Goal: Task Accomplishment & Management: Complete application form

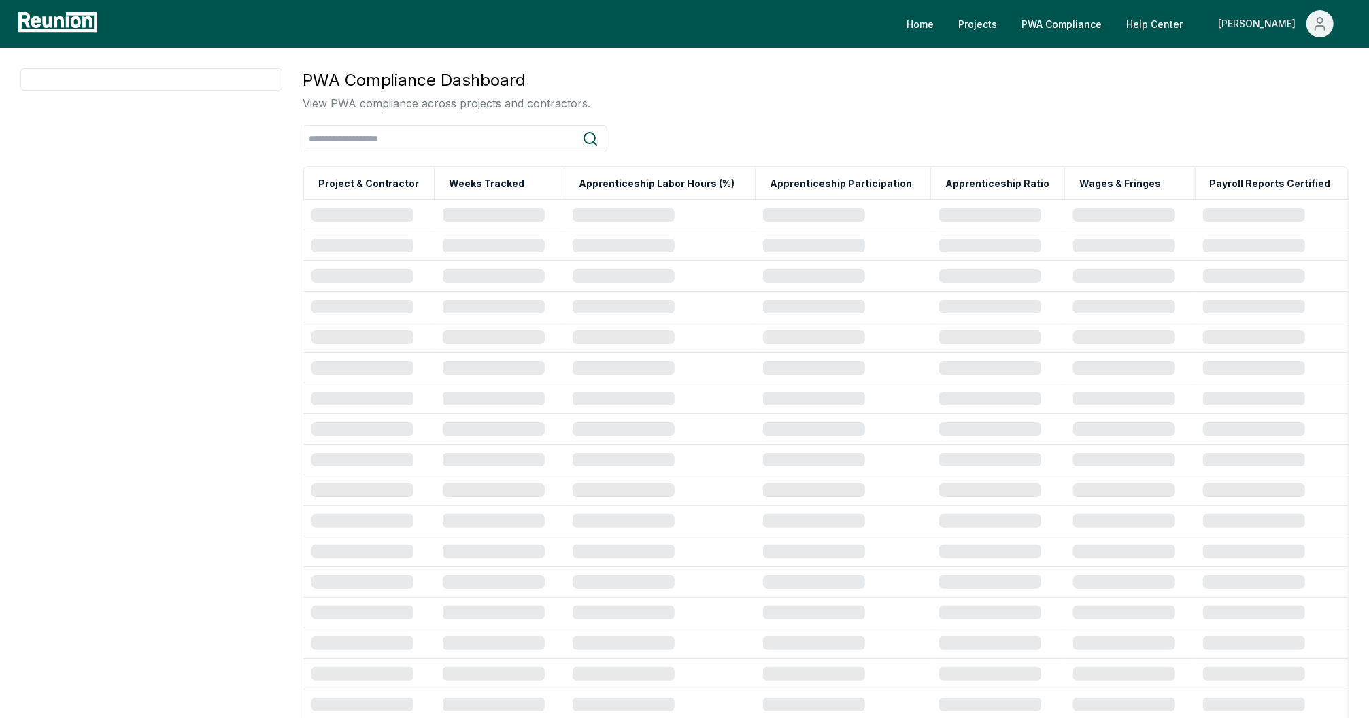
click at [1316, 22] on icon "Main" at bounding box center [1320, 24] width 16 height 16
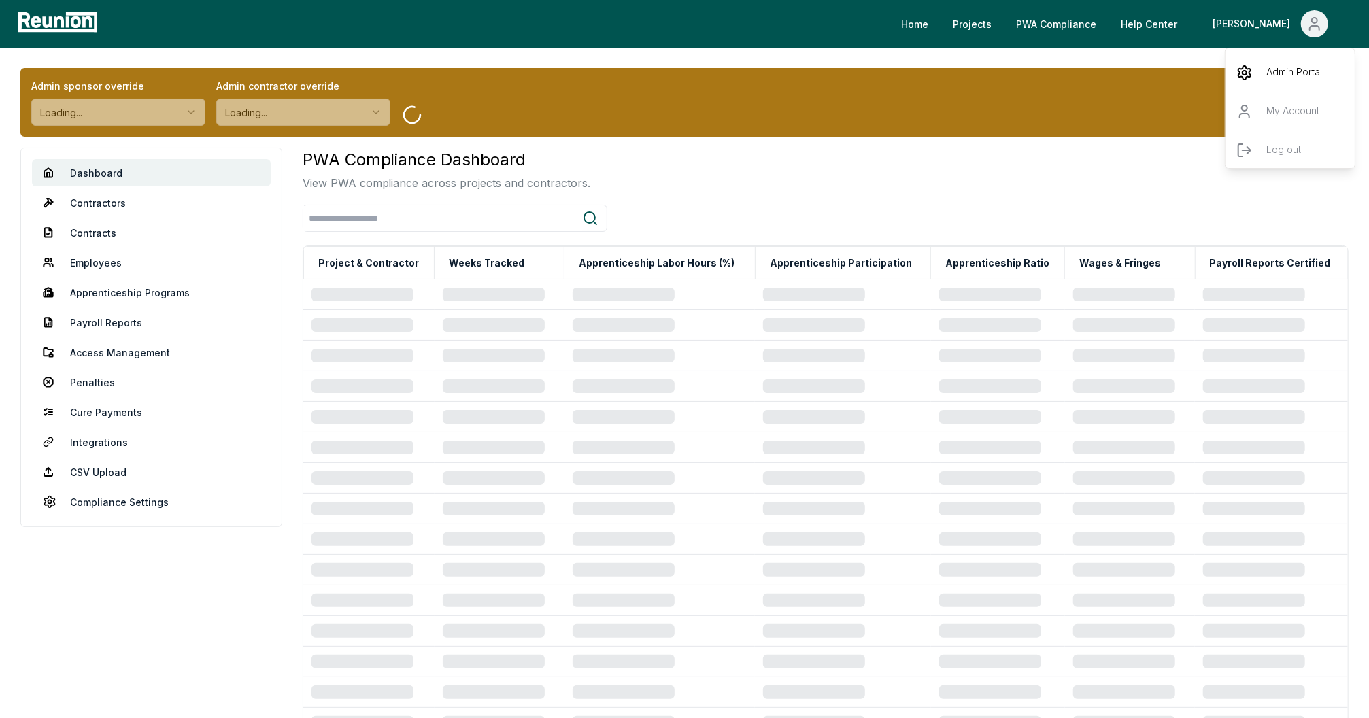
click at [1270, 75] on p "Admin Portal" at bounding box center [1294, 73] width 56 height 16
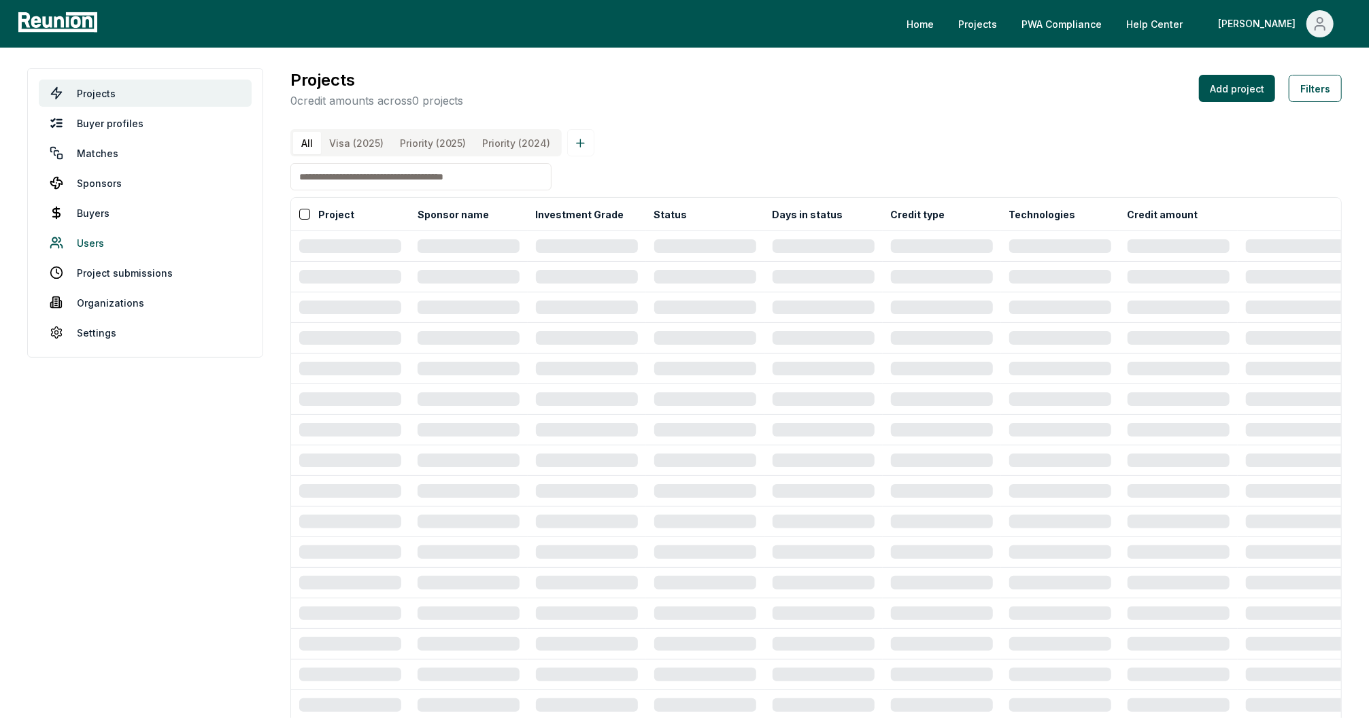
click at [88, 237] on link "Users" at bounding box center [145, 242] width 213 height 27
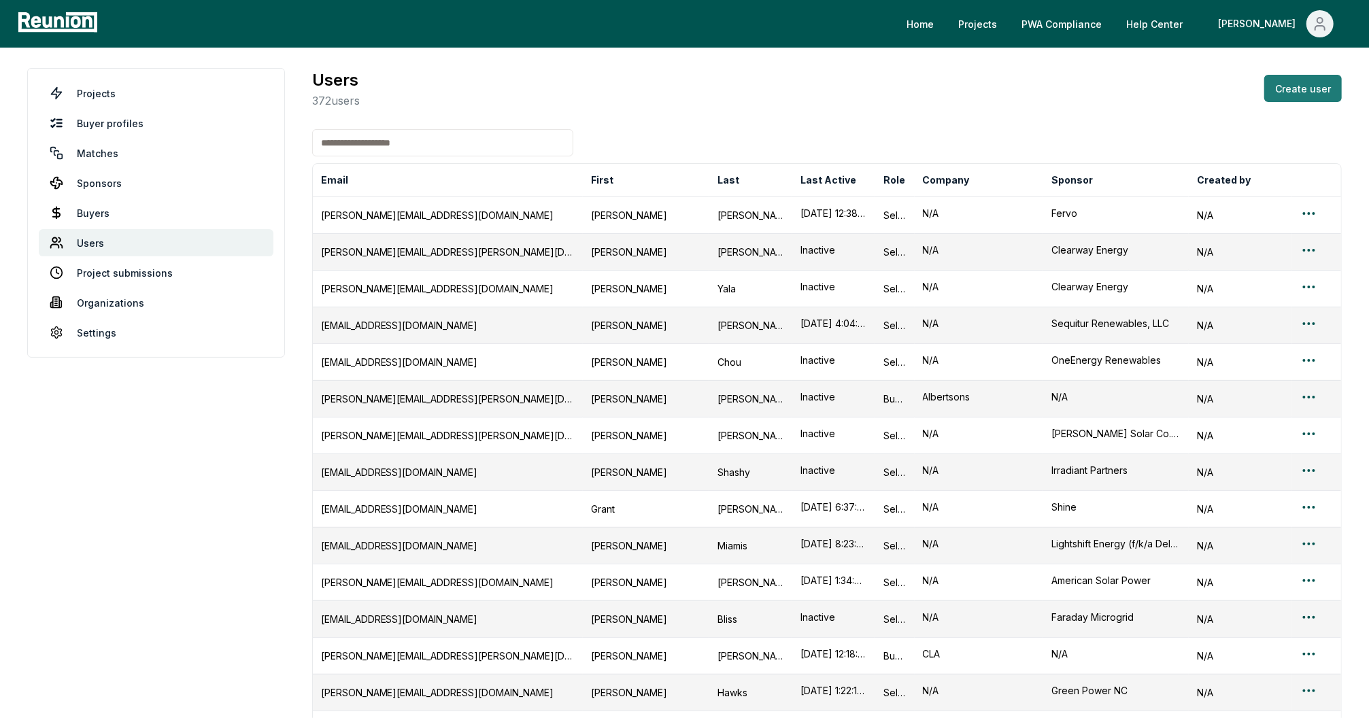
click at [1316, 88] on button "Create user" at bounding box center [1303, 88] width 78 height 27
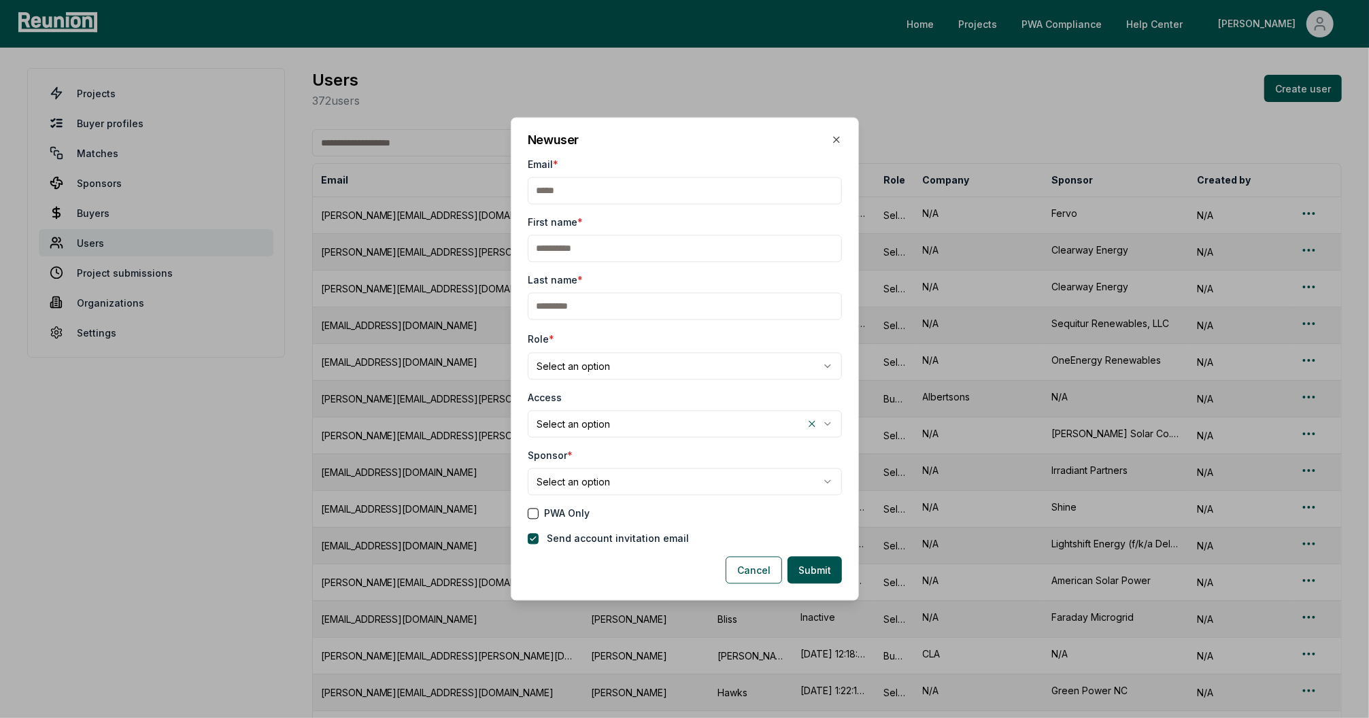
click at [613, 190] on input "Email *" at bounding box center [685, 190] width 314 height 27
type input "*"
type input "**********"
type input "*"
type input "***"
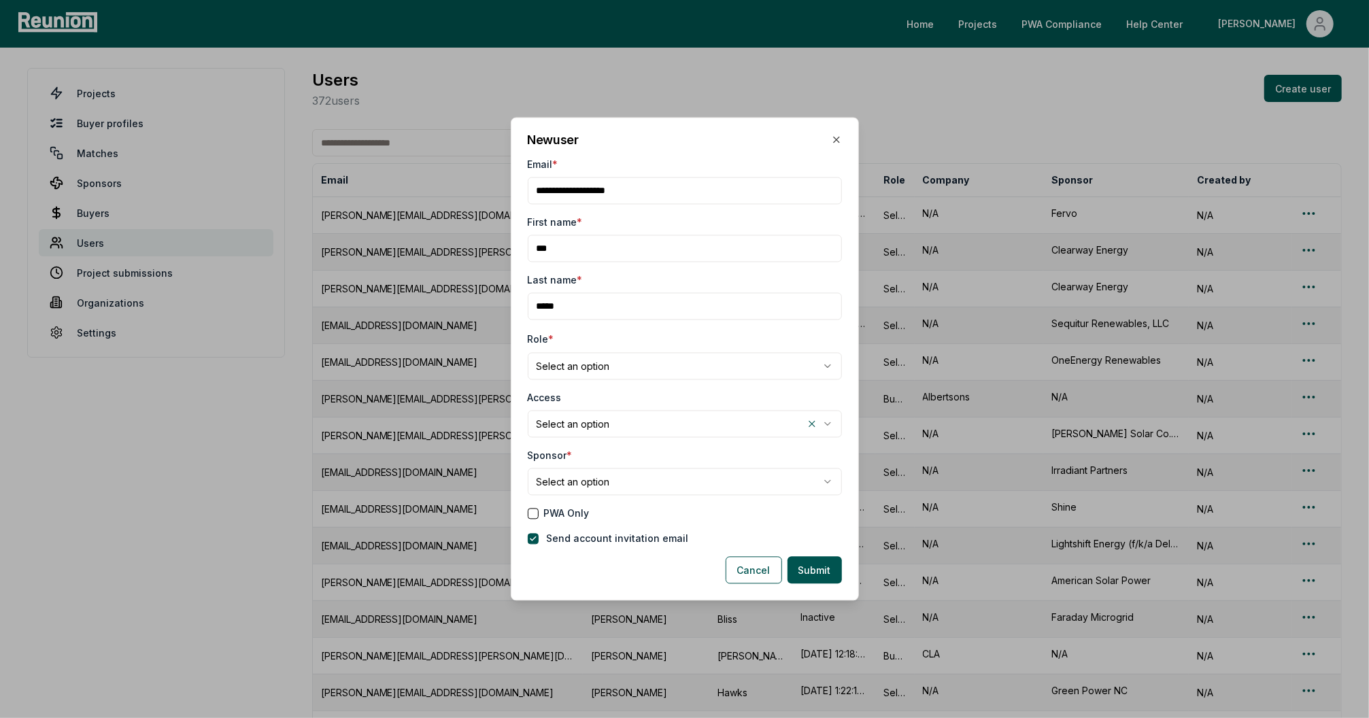
type input "*****"
select select "******"
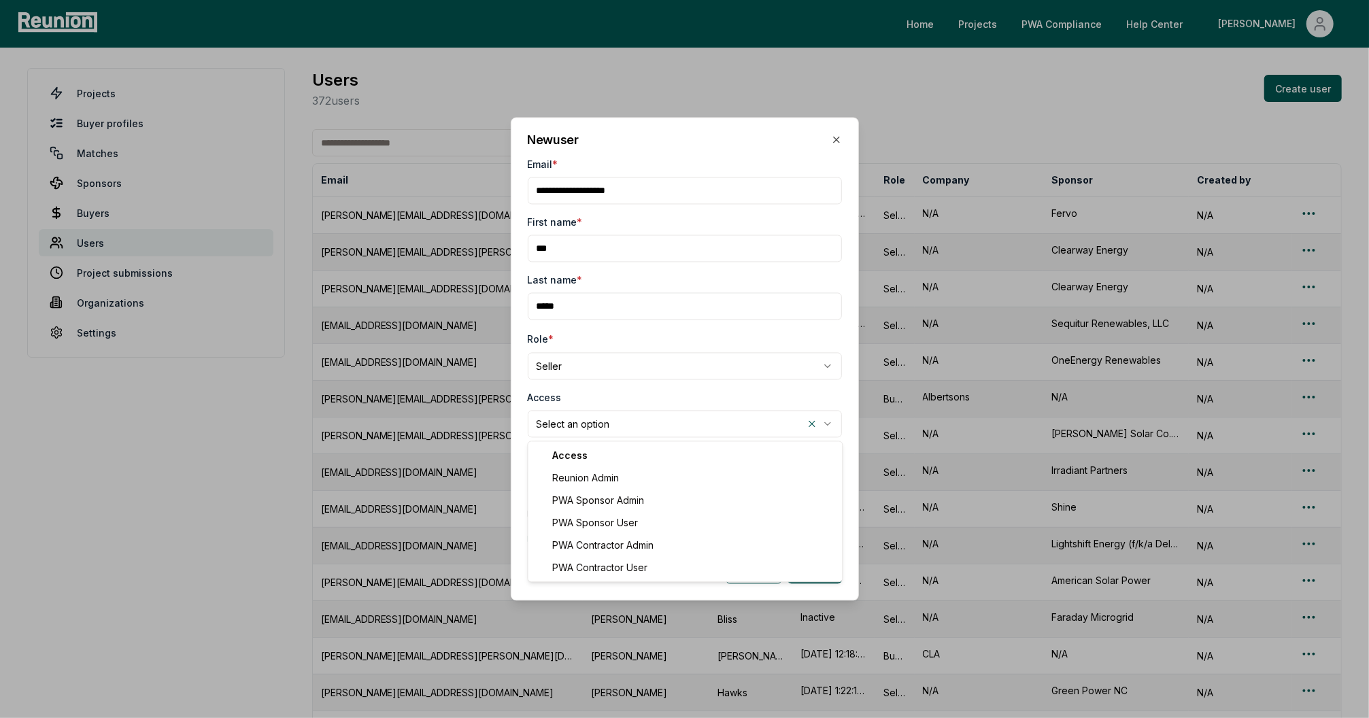
select select "**********"
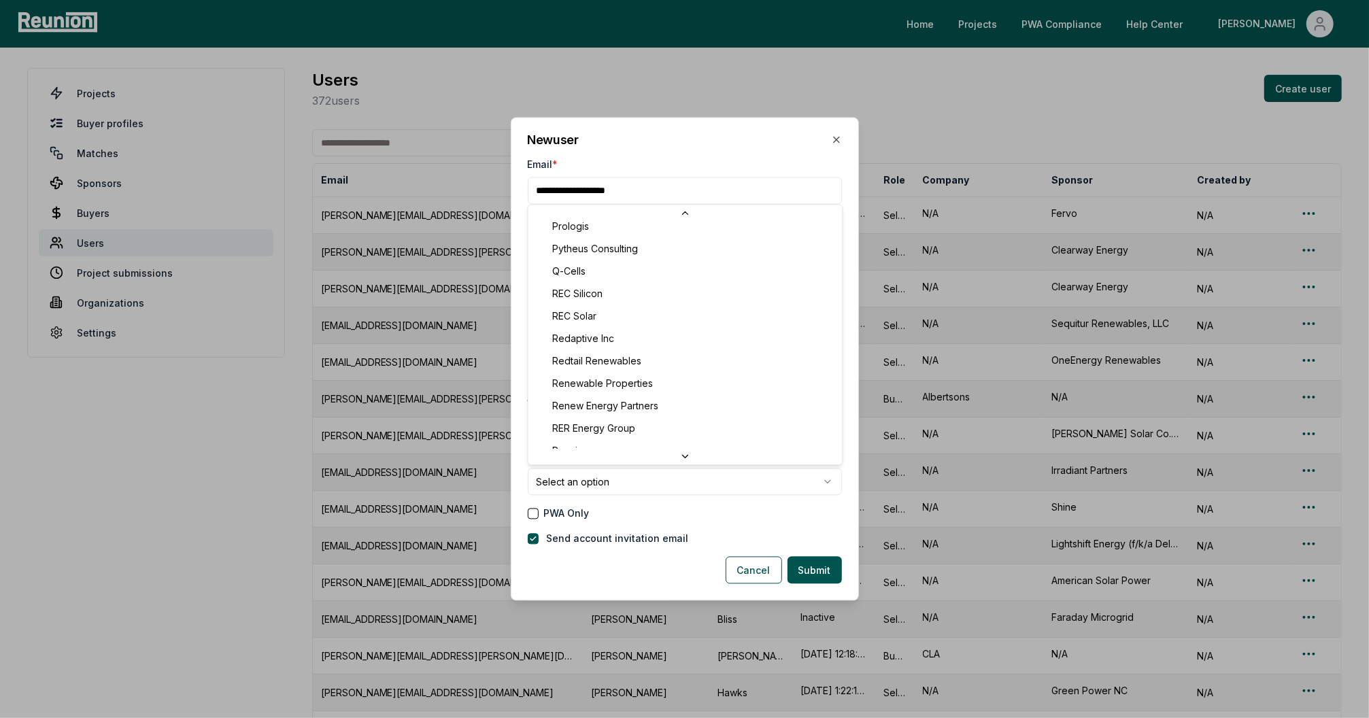
scroll to position [4318, 0]
select select "*******"
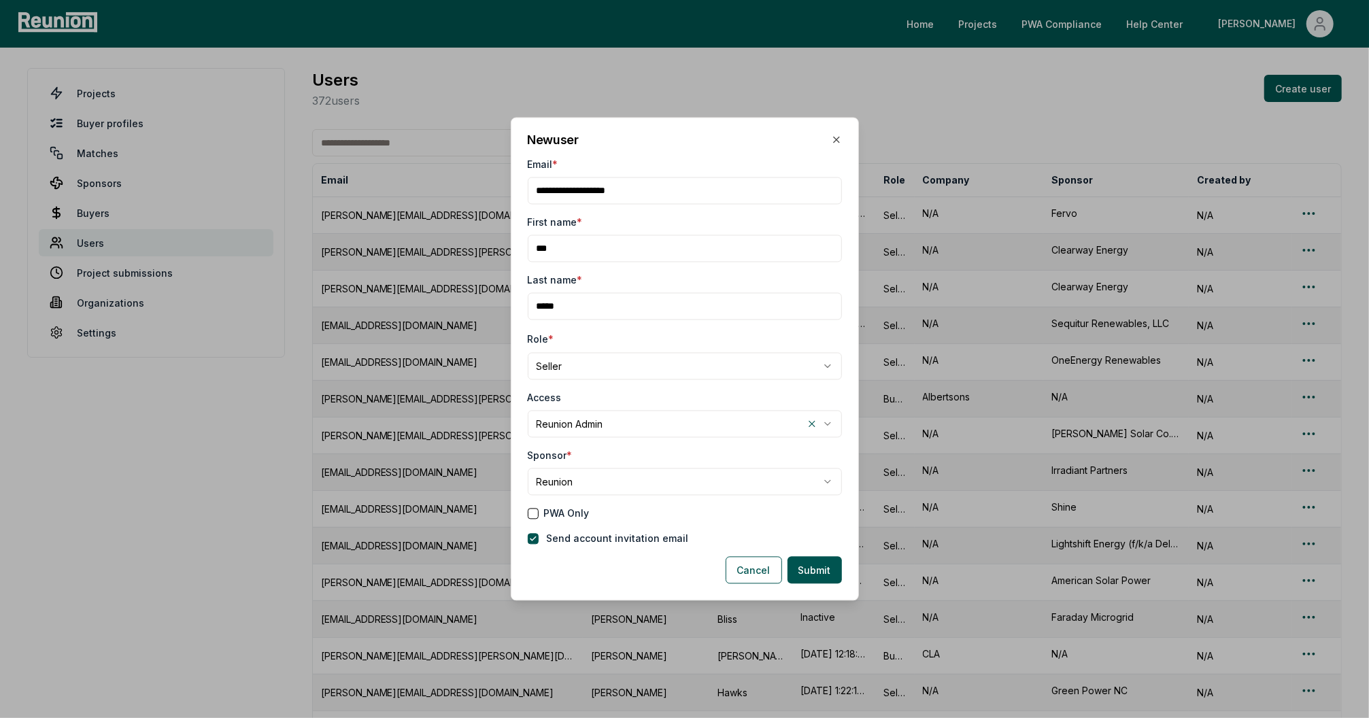
click at [639, 510] on div "PWA Only" at bounding box center [685, 514] width 314 height 14
click at [819, 575] on button "Submit" at bounding box center [814, 570] width 54 height 27
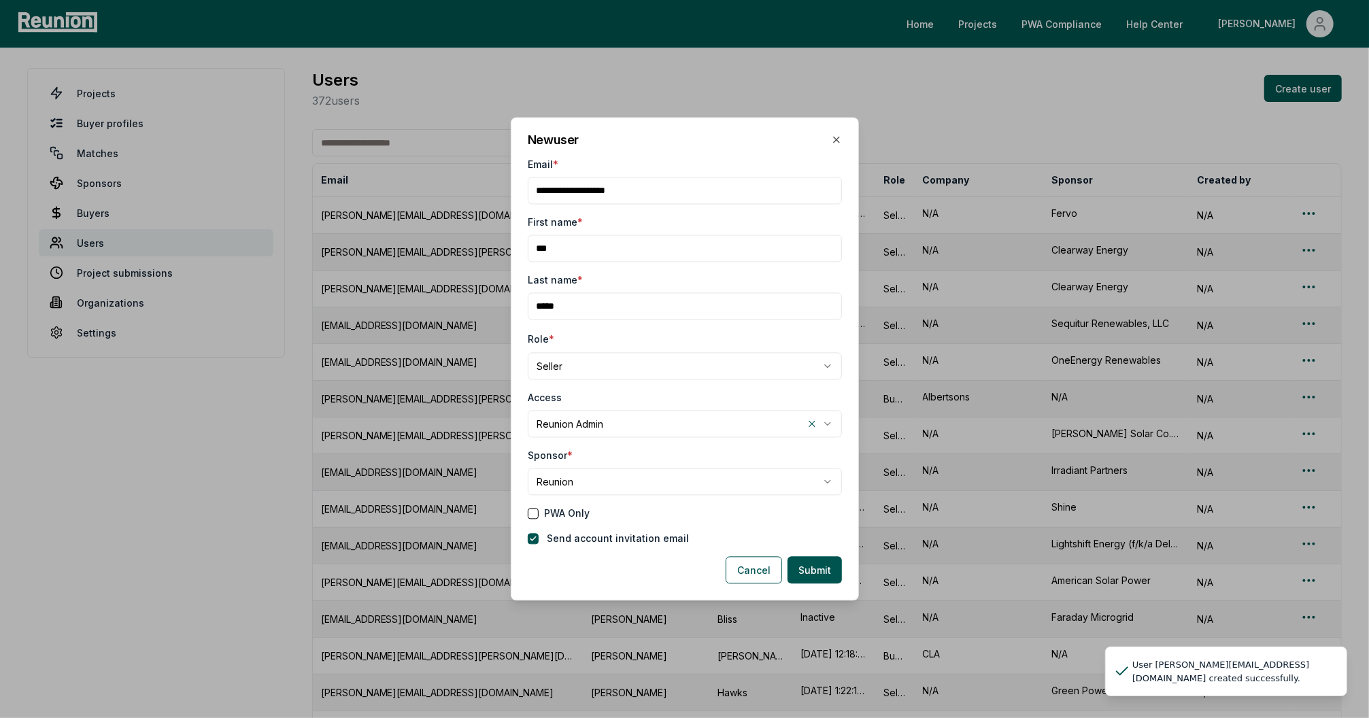
click at [1092, 107] on div at bounding box center [684, 359] width 1369 height 718
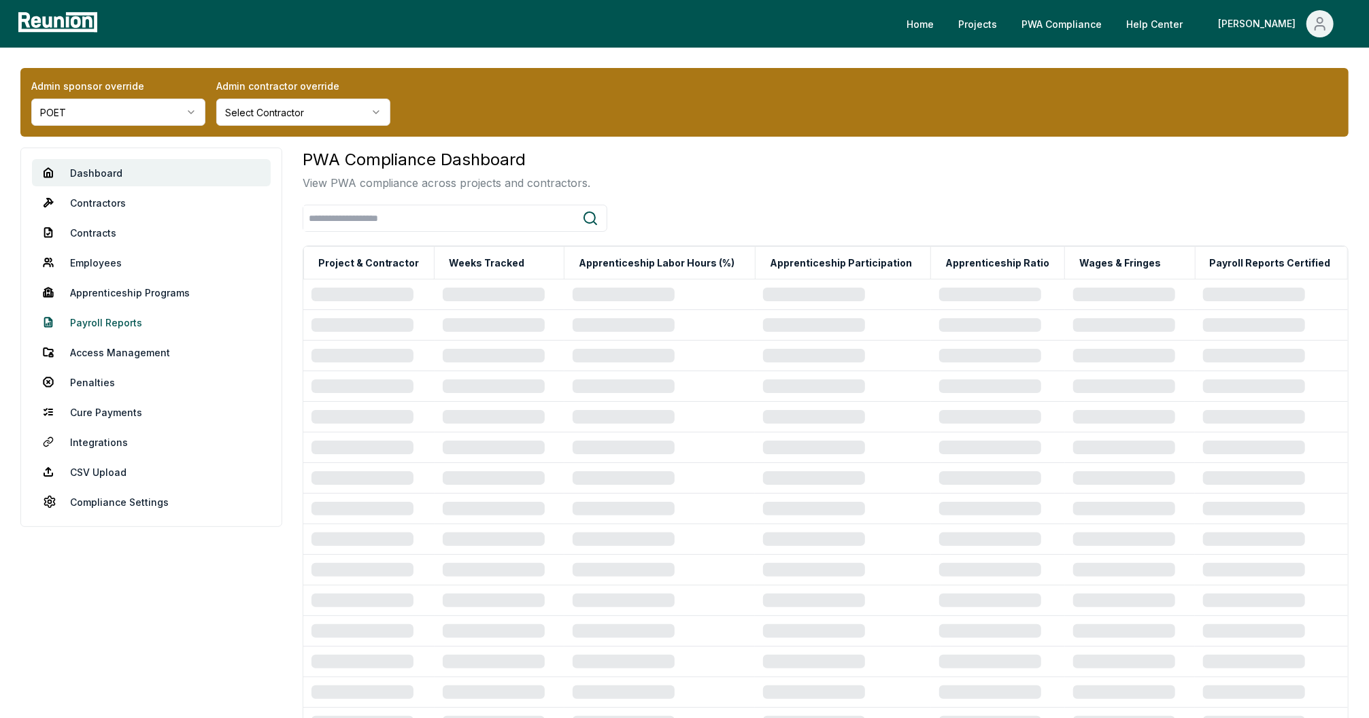
click at [98, 320] on link "Payroll Reports" at bounding box center [151, 322] width 239 height 27
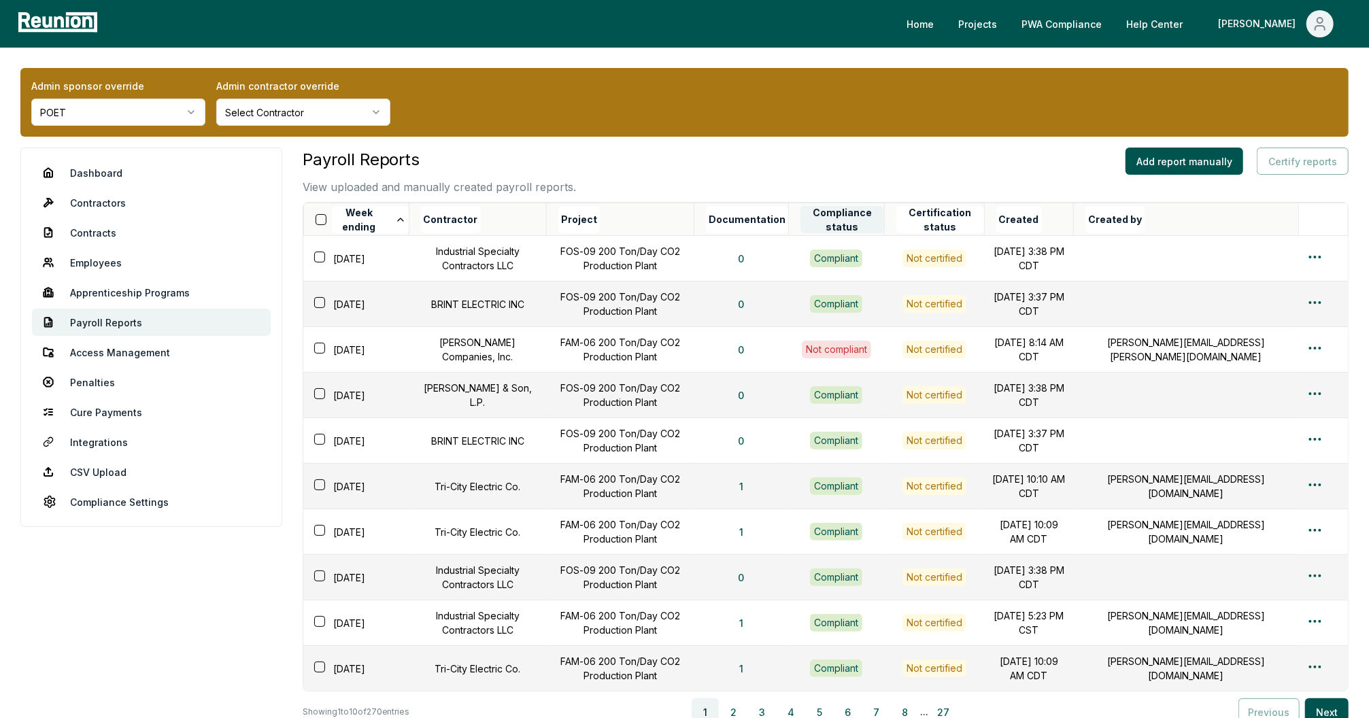
click at [862, 218] on button "Compliance status" at bounding box center [842, 219] width 84 height 27
click at [966, 209] on button "Certification status" at bounding box center [939, 219] width 87 height 27
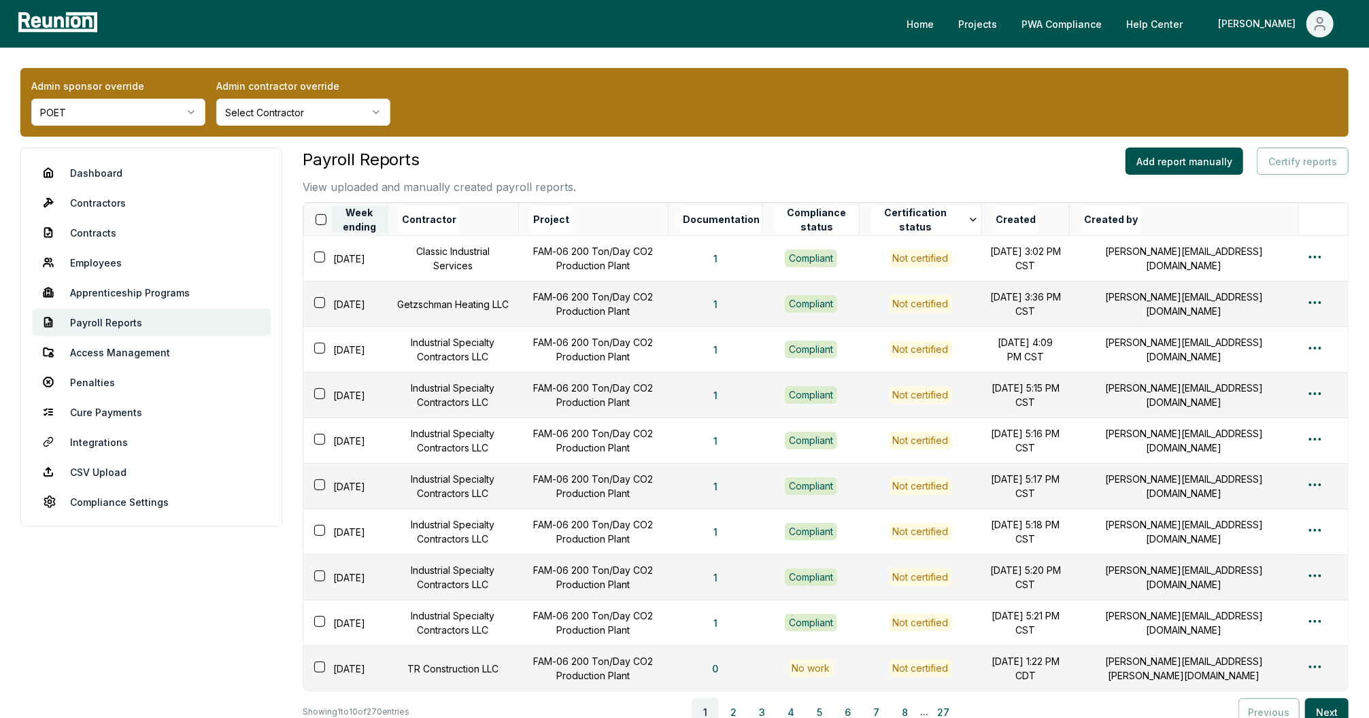
click at [369, 222] on button "Week ending" at bounding box center [360, 219] width 56 height 27
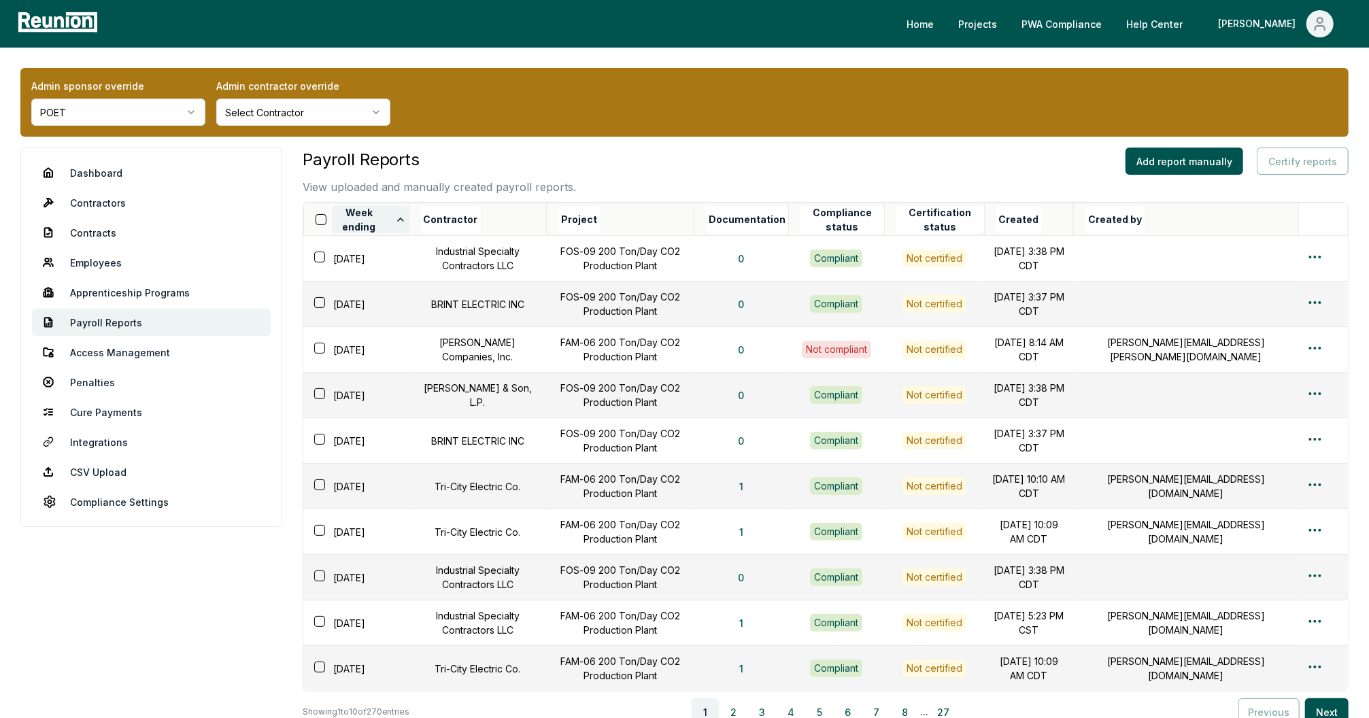
click at [369, 221] on button "Week ending" at bounding box center [370, 219] width 77 height 27
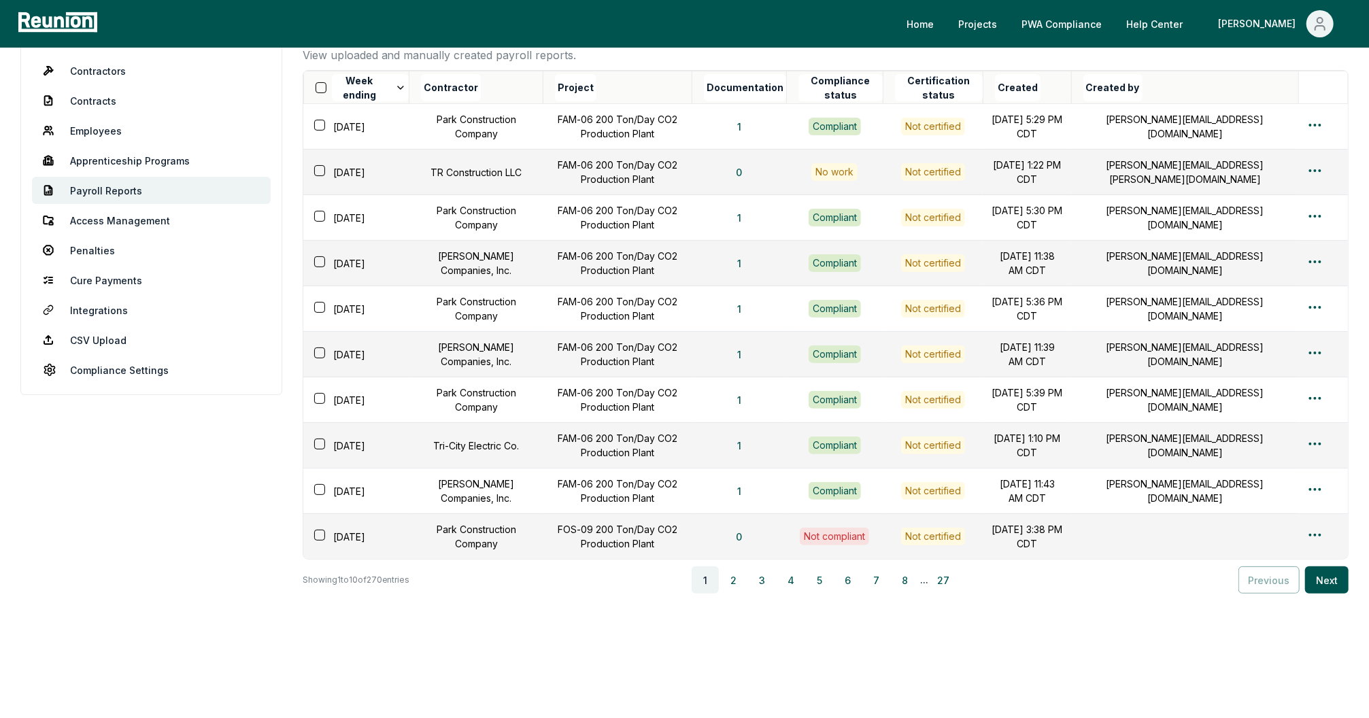
scroll to position [143, 0]
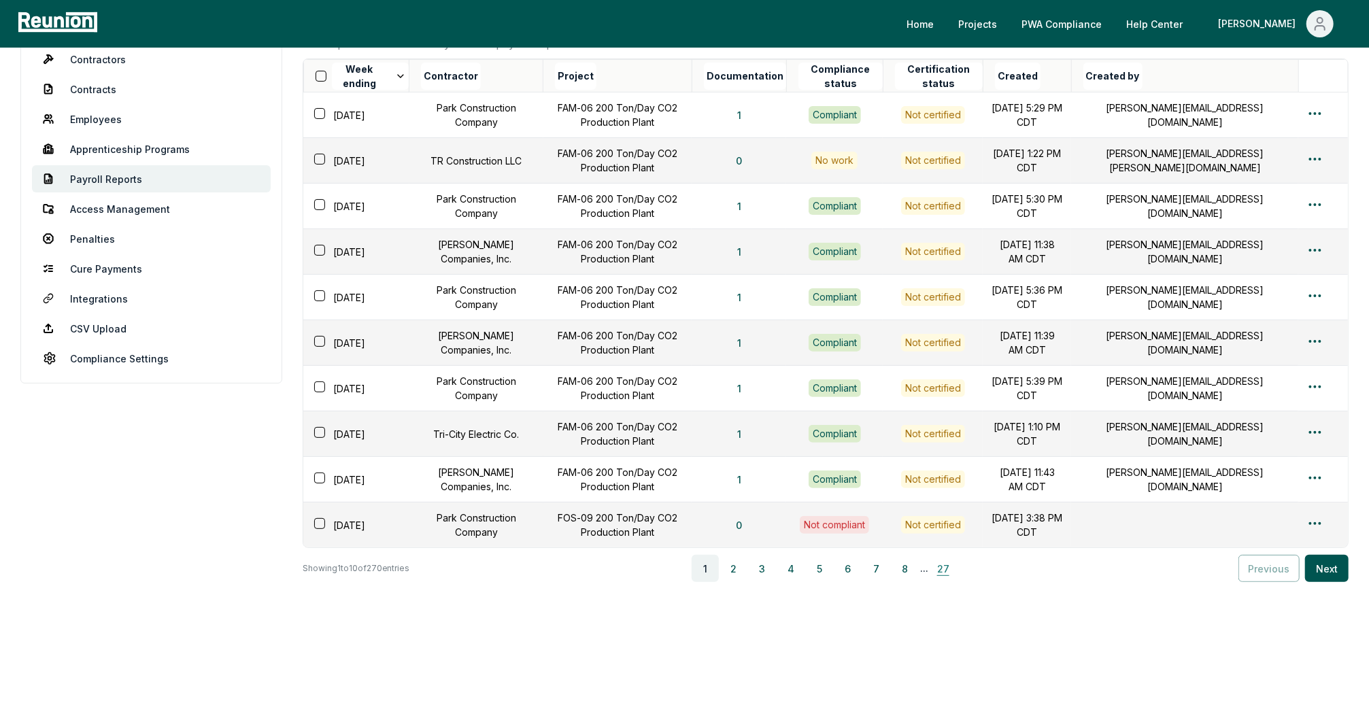
click at [949, 573] on button "27" at bounding box center [943, 568] width 27 height 27
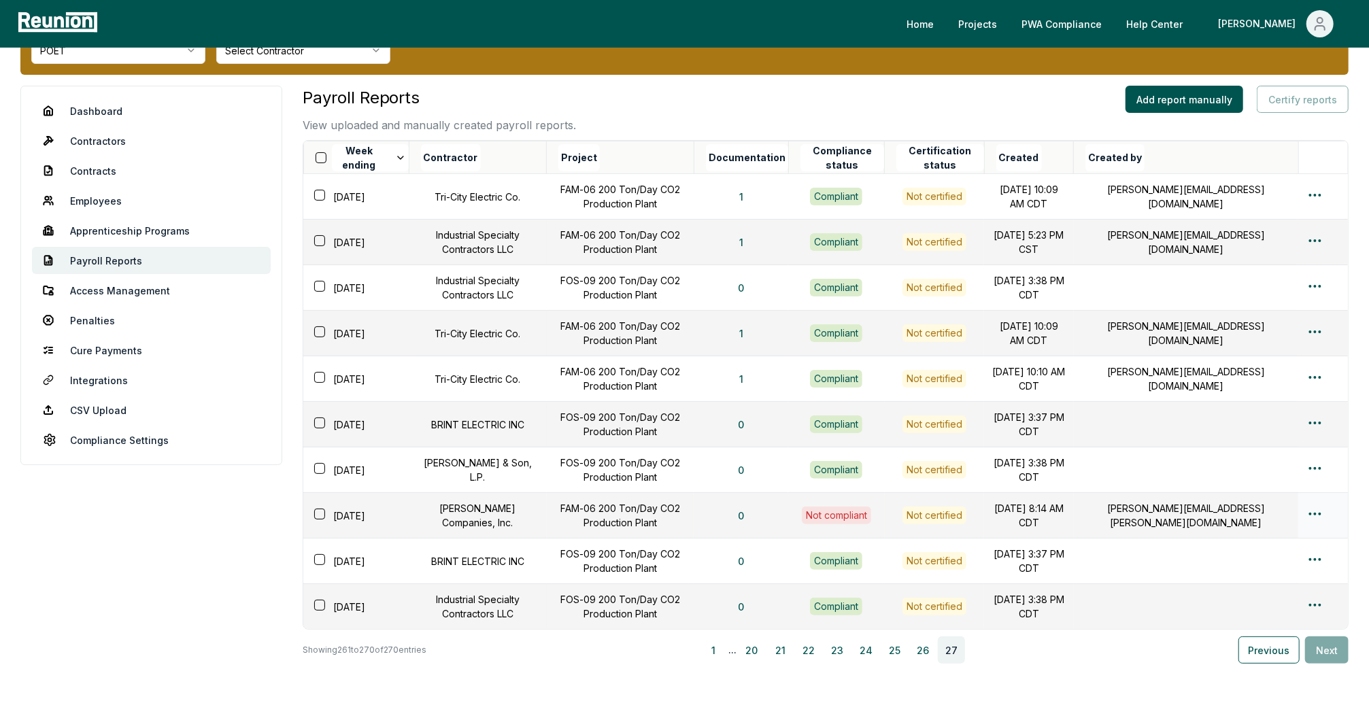
scroll to position [127, 0]
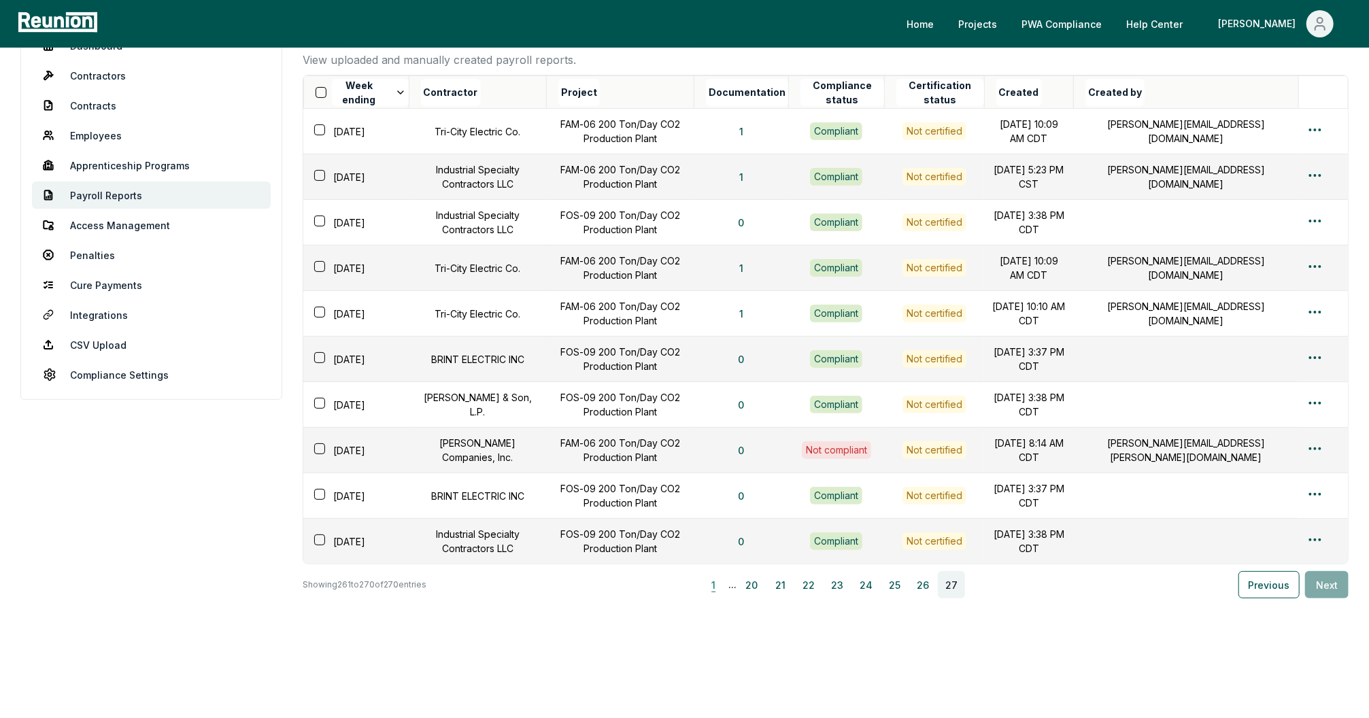
click at [719, 598] on button "1" at bounding box center [713, 584] width 27 height 27
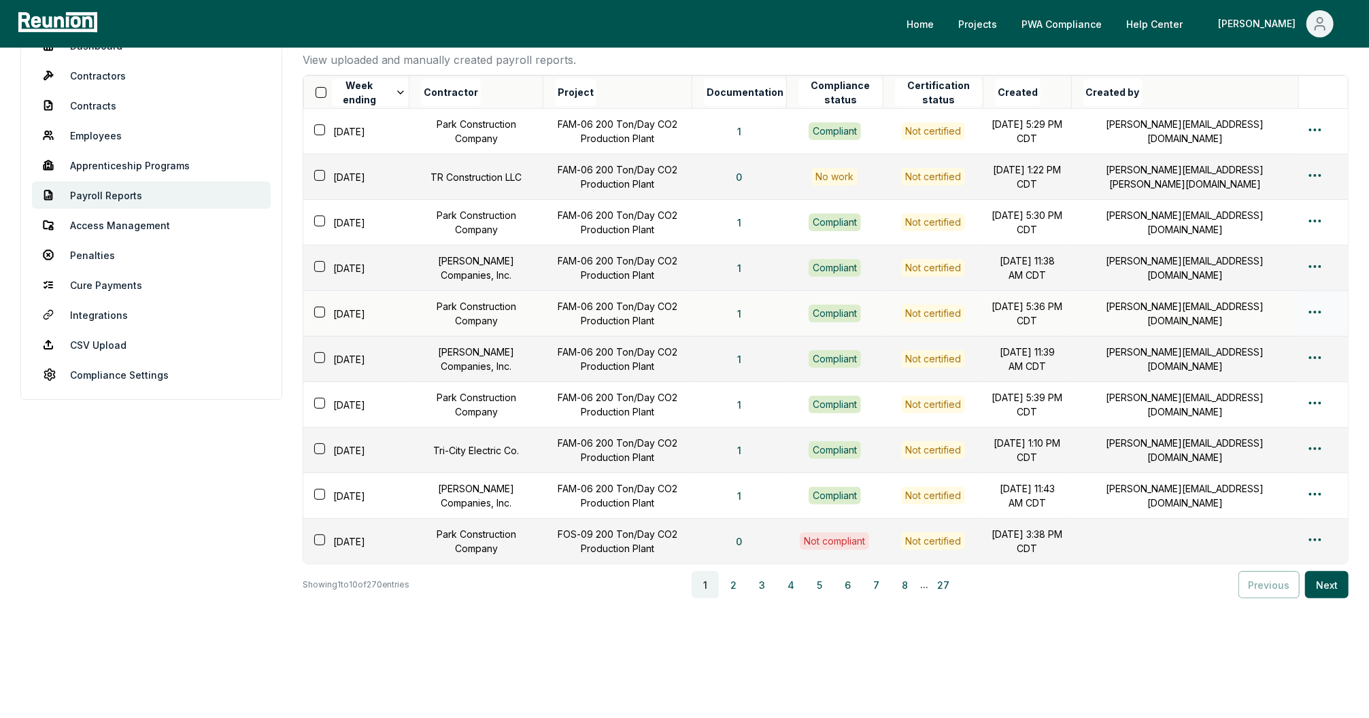
scroll to position [43, 0]
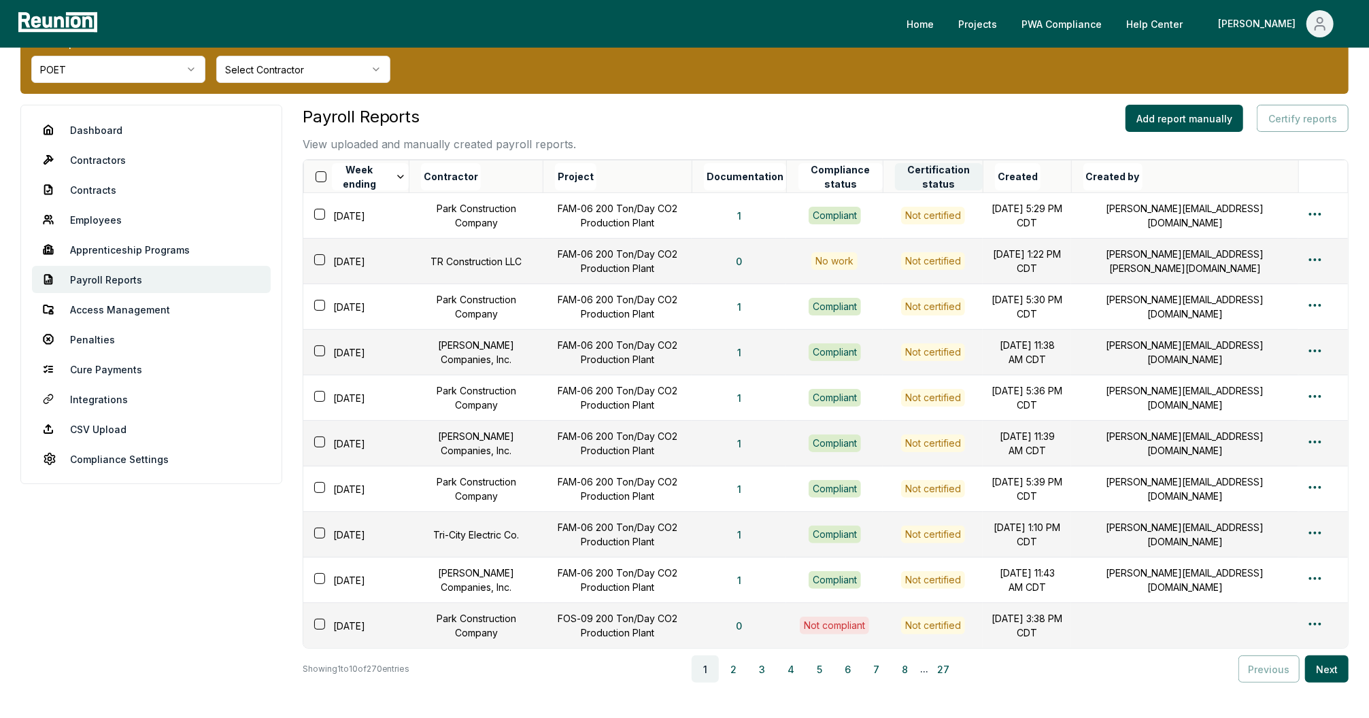
click at [983, 173] on button "Certification status" at bounding box center [939, 176] width 88 height 27
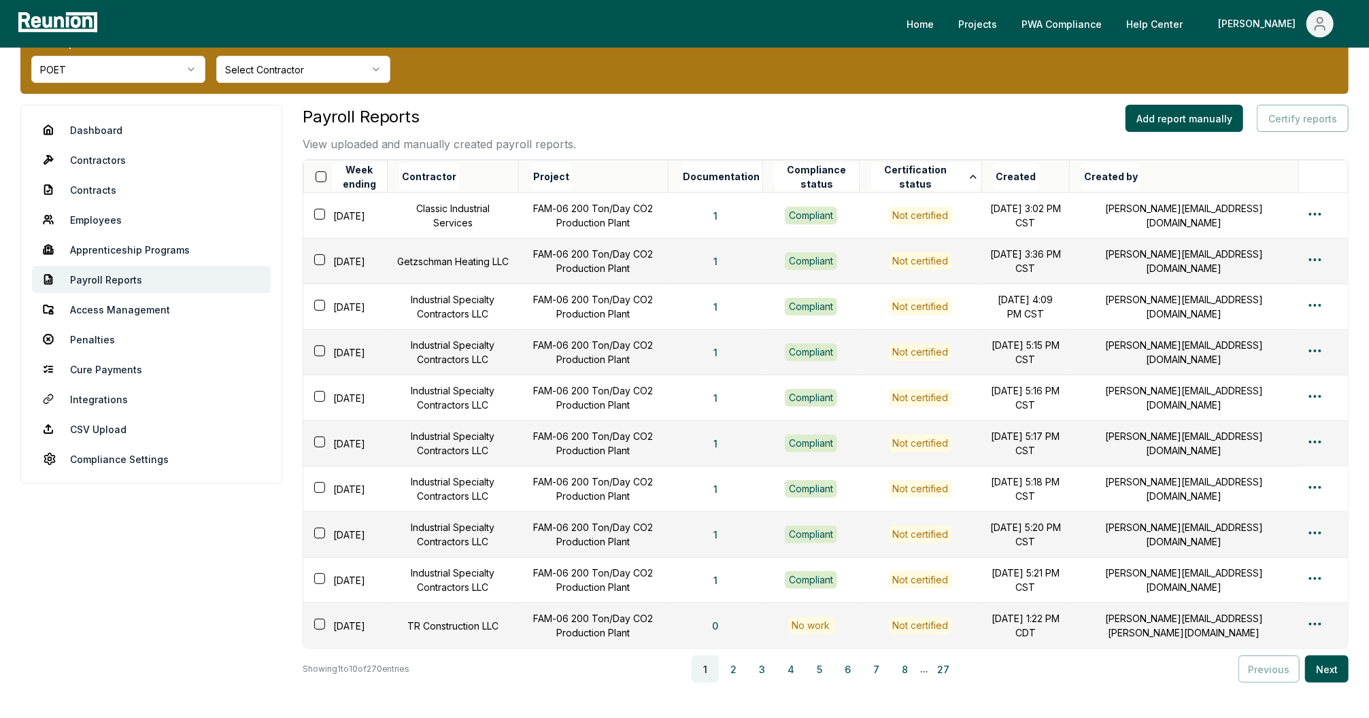
click at [981, 173] on button "Certification status" at bounding box center [925, 176] width 109 height 27
click at [968, 174] on button "Certification status" at bounding box center [925, 176] width 109 height 27
click at [1039, 174] on button "Created" at bounding box center [1016, 176] width 46 height 27
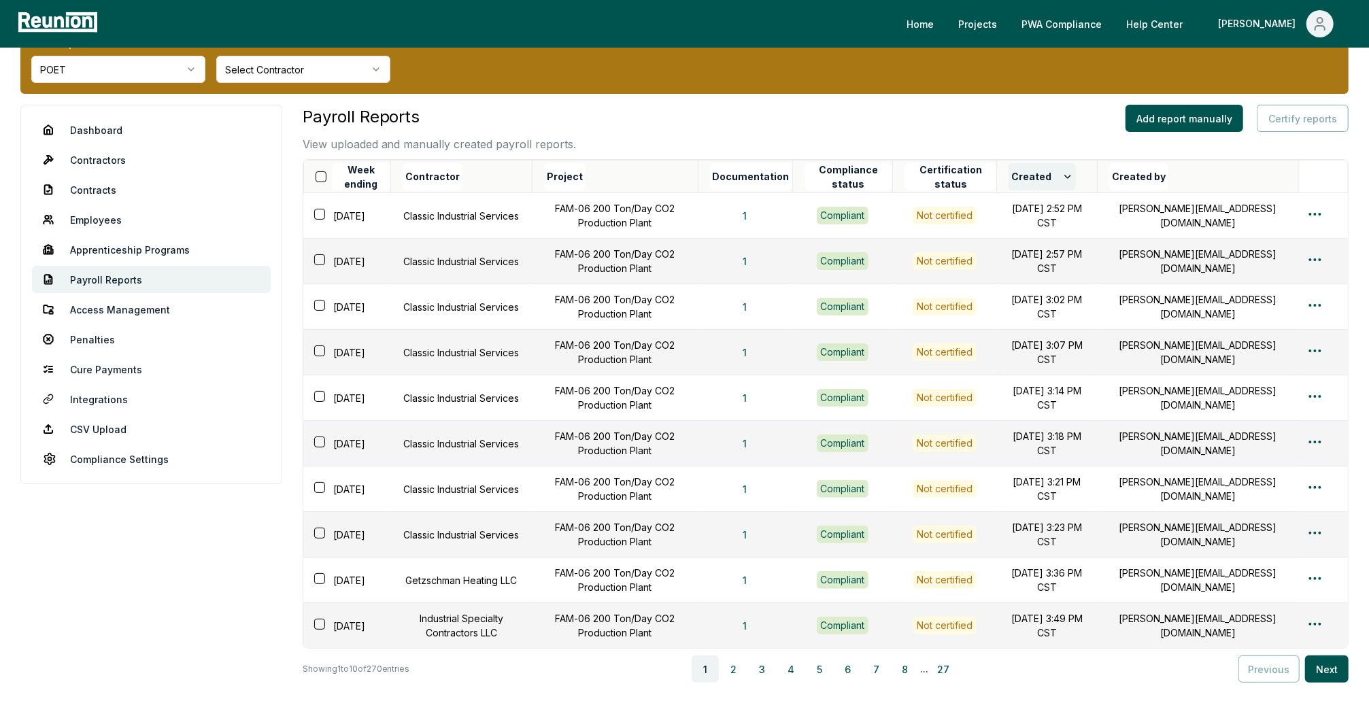
click at [1050, 173] on button "Created" at bounding box center [1041, 176] width 67 height 27
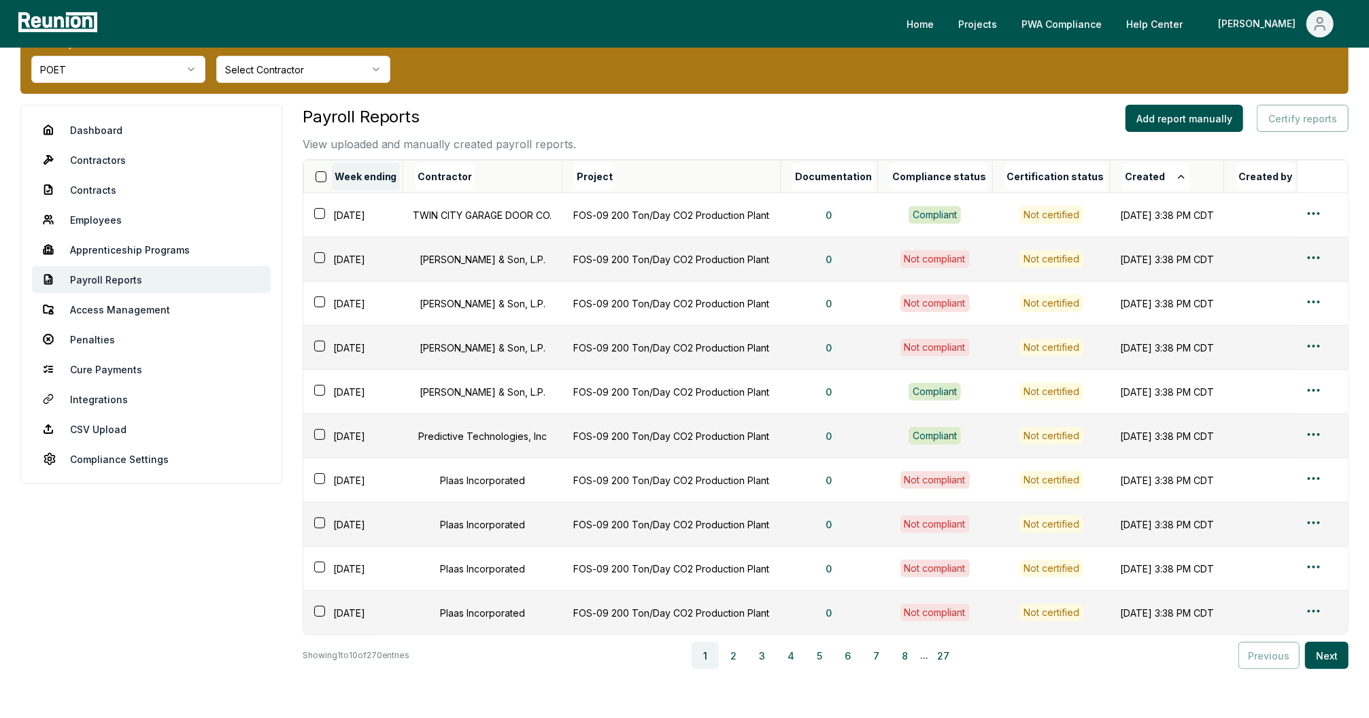
click at [357, 176] on button "Week ending" at bounding box center [366, 176] width 68 height 27
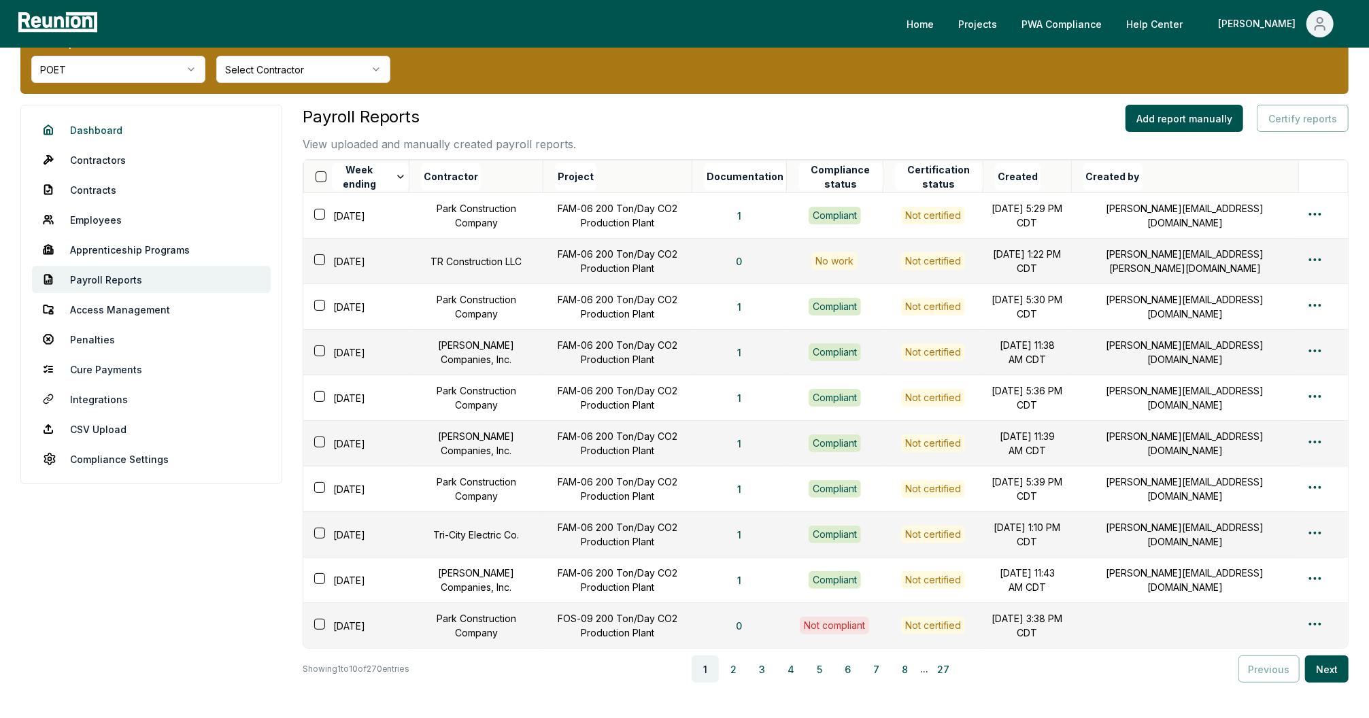
scroll to position [0, 0]
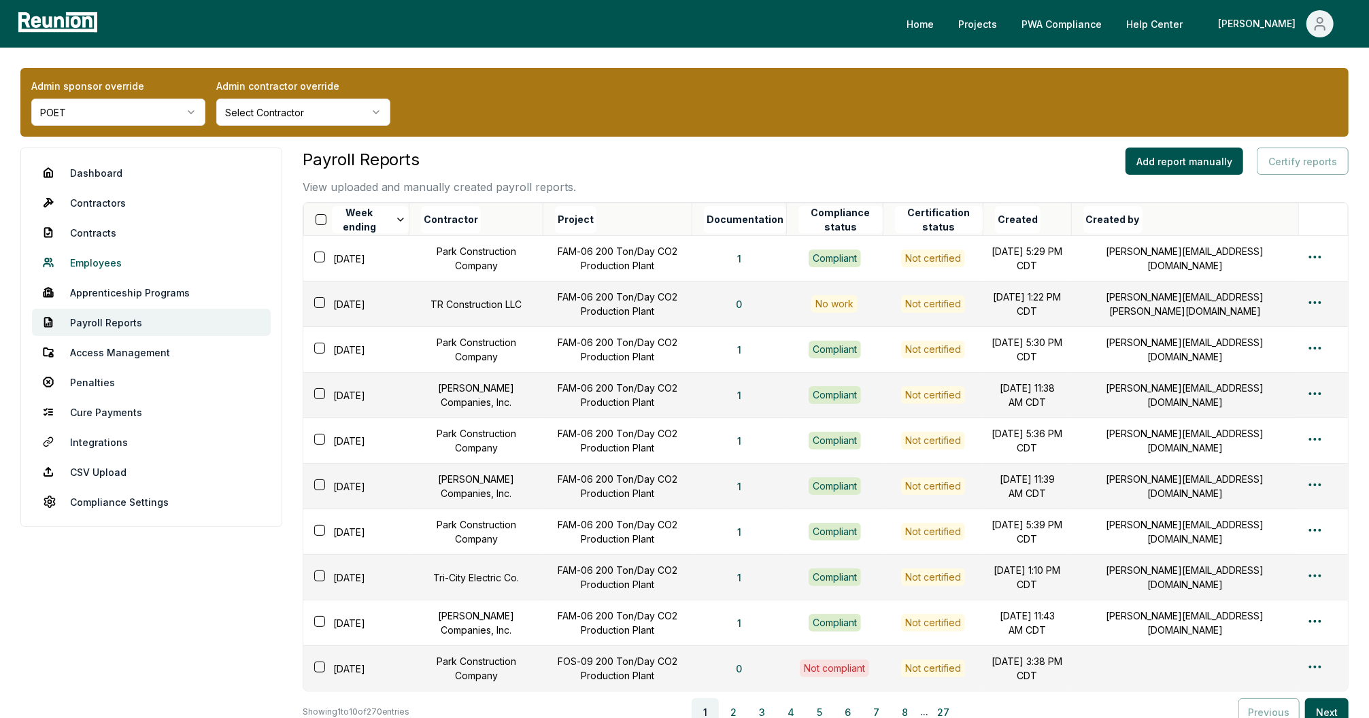
click at [97, 260] on link "Employees" at bounding box center [151, 262] width 239 height 27
